Goal: Find specific page/section: Find specific page/section

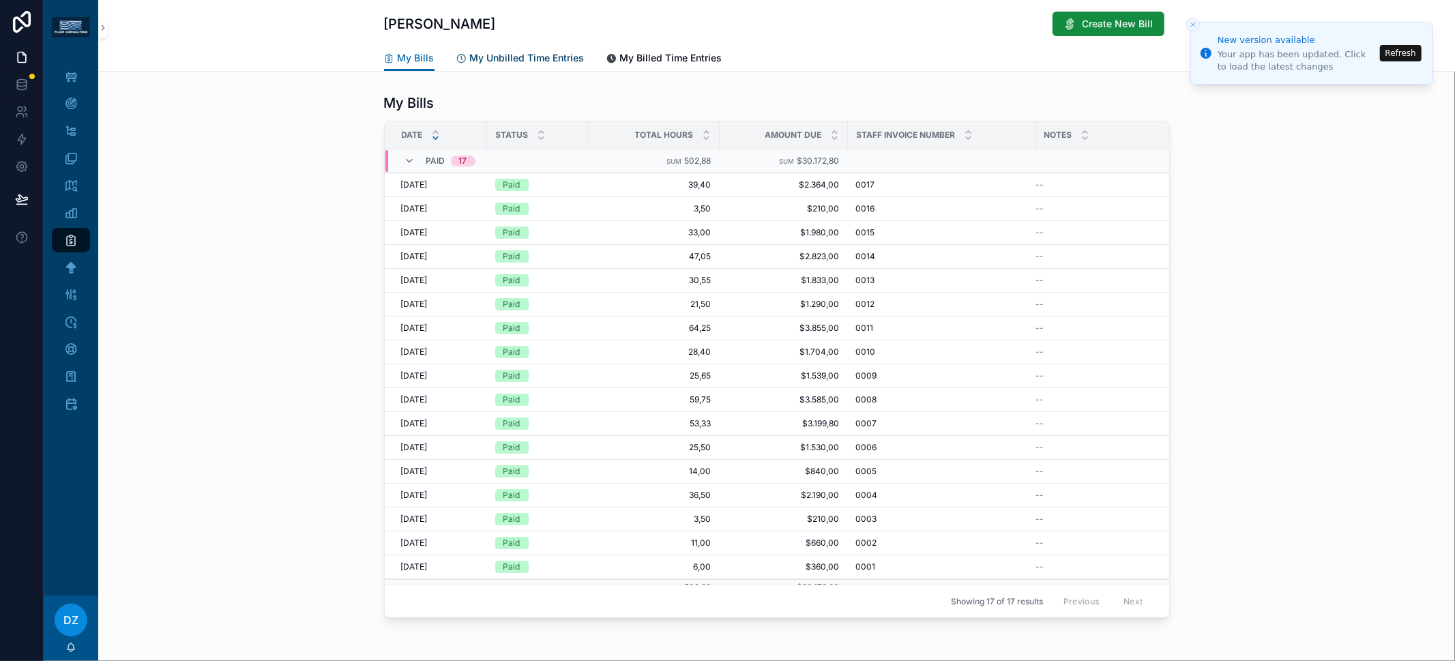
click at [516, 56] on span "My Unbilled Time Entries" at bounding box center [527, 58] width 115 height 14
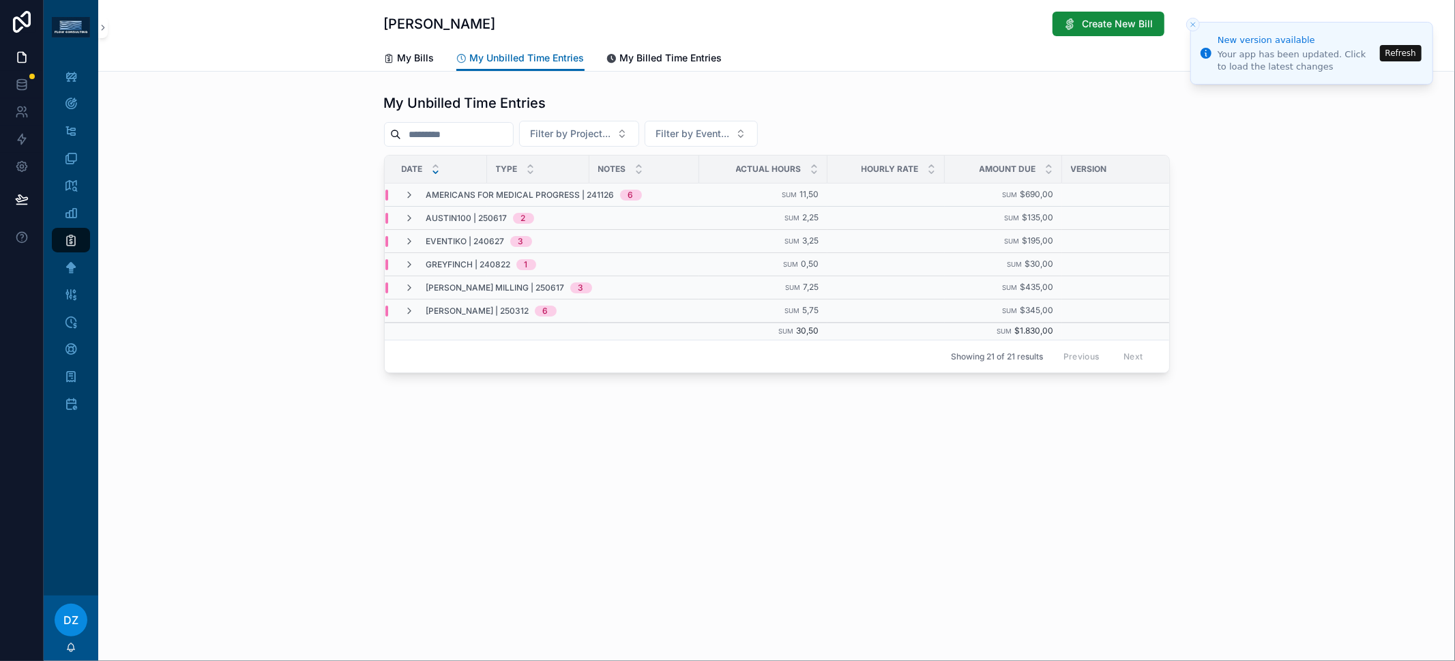
click at [436, 61] on div "My Bills My Unbilled Time Entries My Billed Time Entries" at bounding box center [777, 58] width 786 height 26
click at [433, 59] on span "My Bills" at bounding box center [416, 58] width 37 height 14
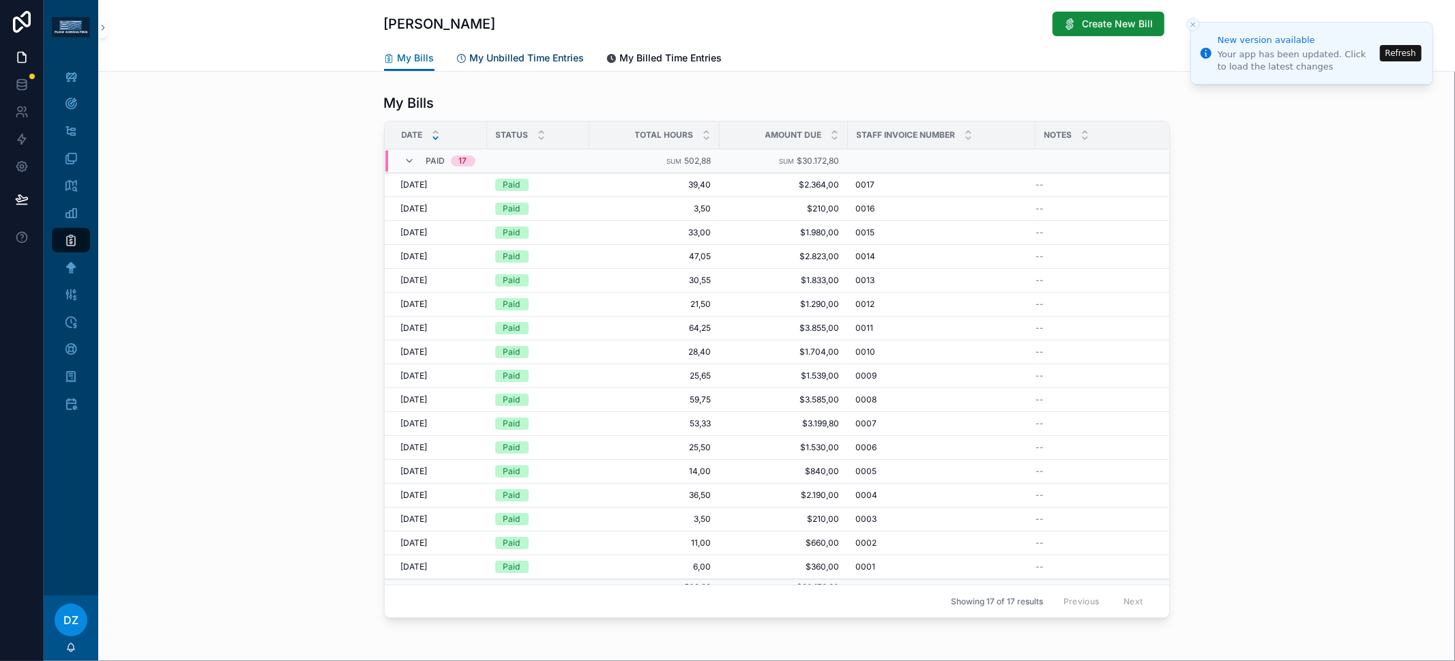
click at [527, 61] on span "My Unbilled Time Entries" at bounding box center [527, 58] width 115 height 14
